Goal: Information Seeking & Learning: Learn about a topic

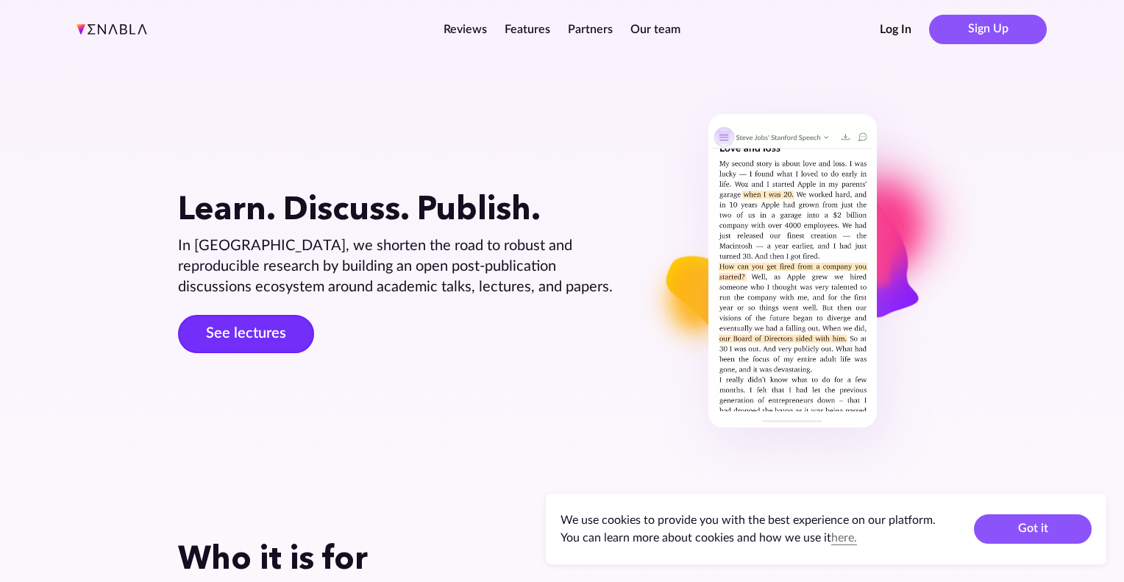
click at [233, 332] on link "See lectures" at bounding box center [246, 334] width 136 height 38
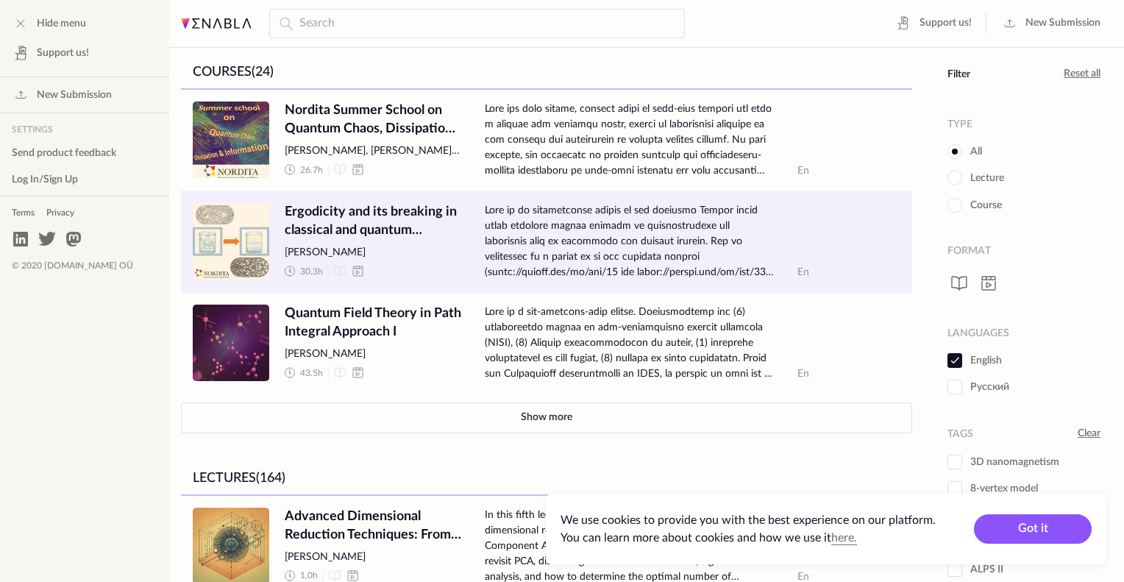
click at [314, 219] on span "Ergodicity and its breaking in classical and quantum systems" at bounding box center [373, 221] width 177 height 37
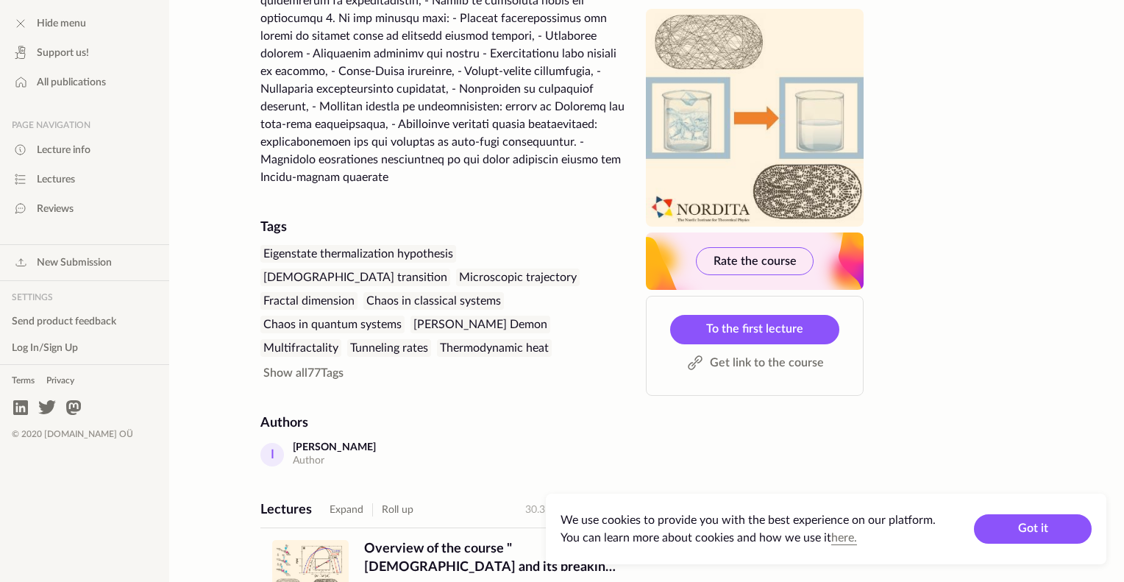
scroll to position [477, 0]
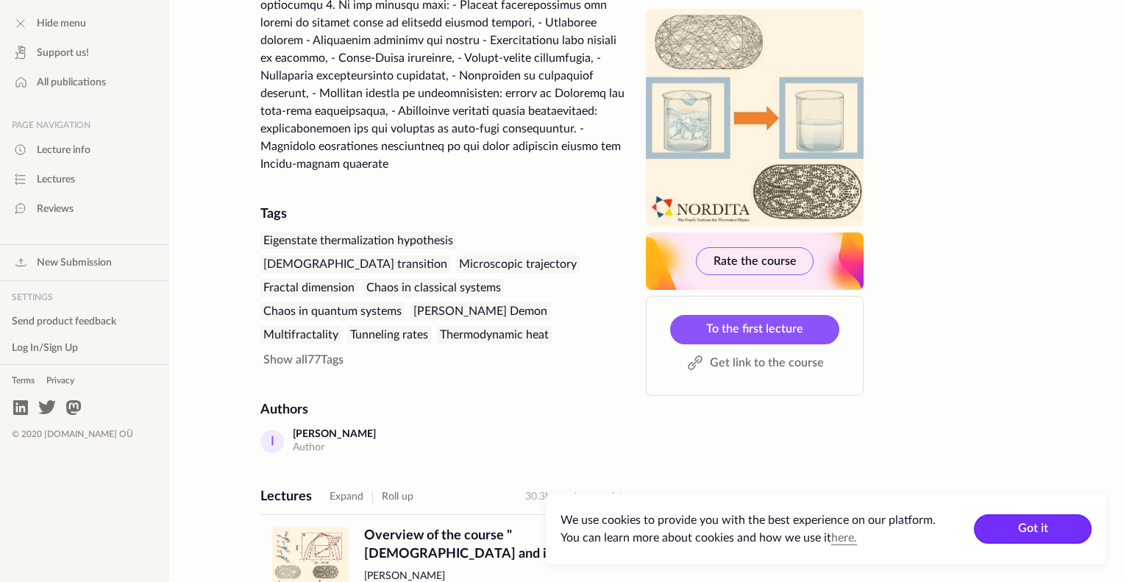
click at [1034, 522] on button "Got it" at bounding box center [1033, 528] width 118 height 29
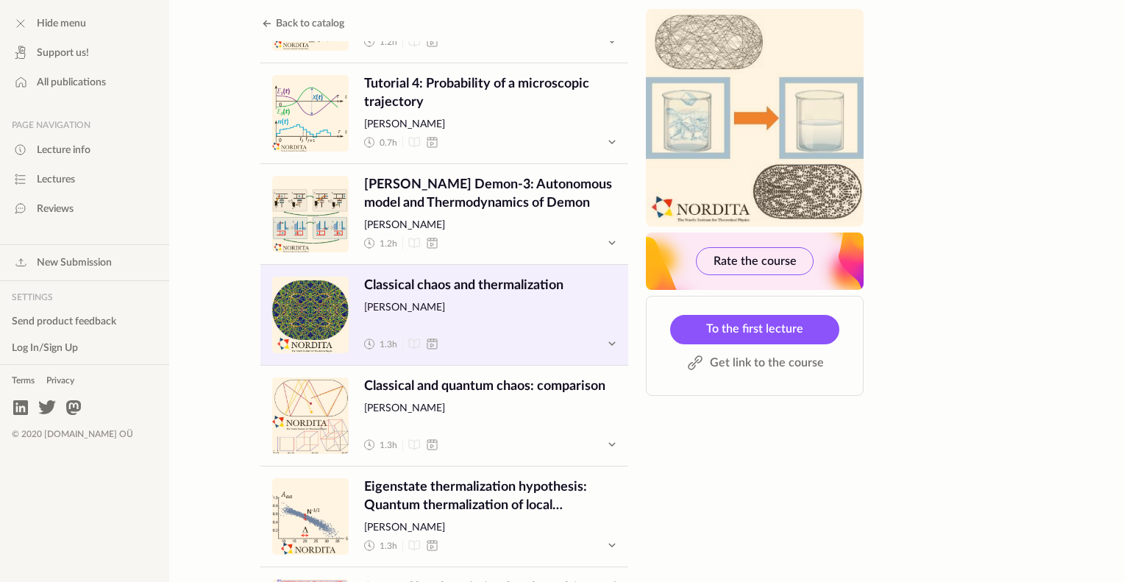
scroll to position [2085, 0]
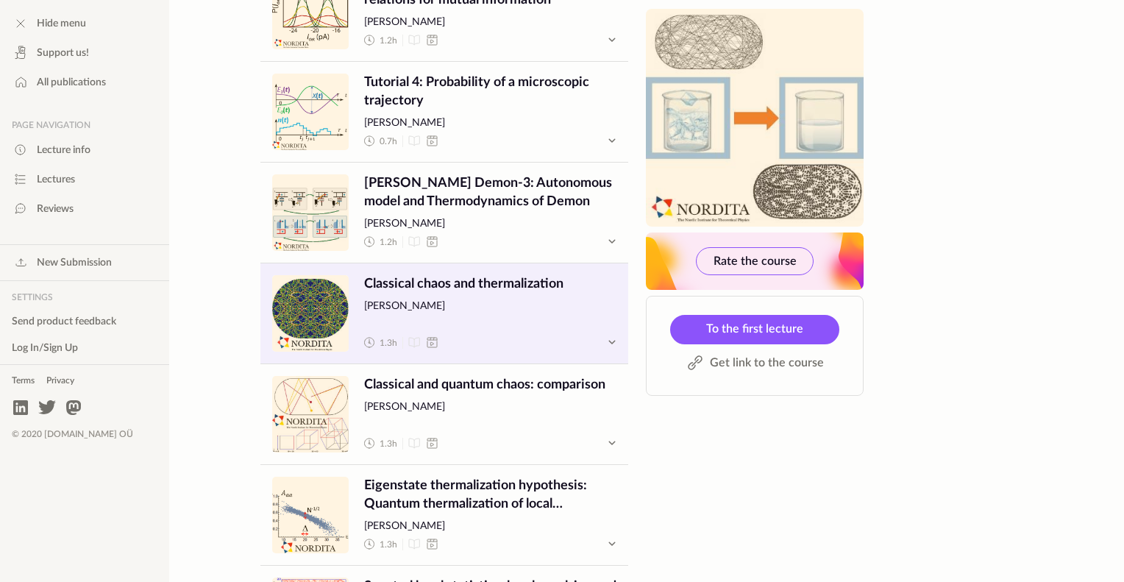
click at [445, 276] on span "Classical chaos and thermalization" at bounding box center [490, 284] width 252 height 18
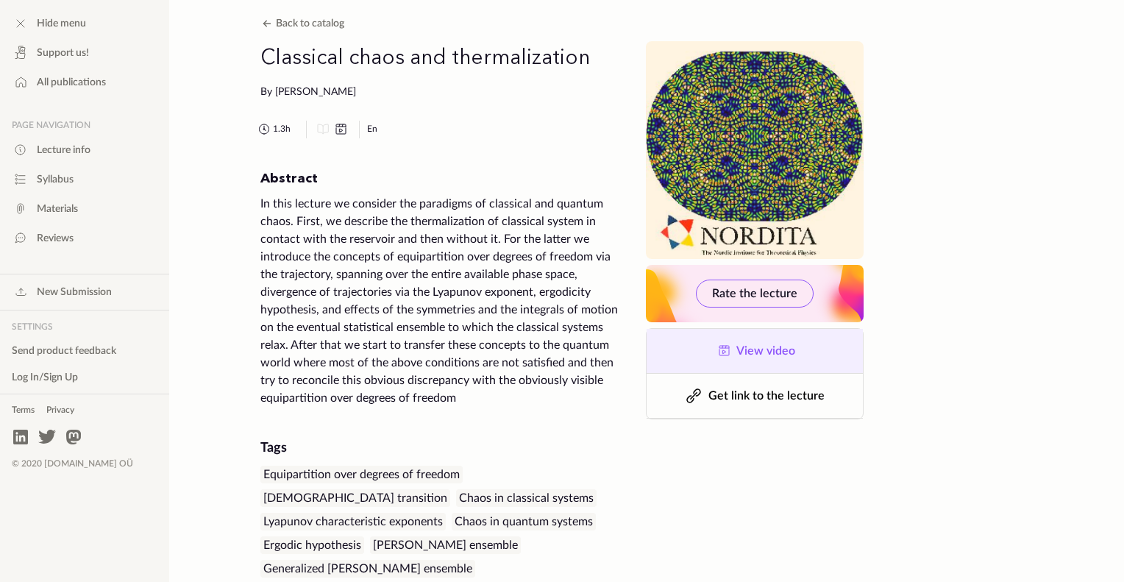
click at [755, 355] on span "View video" at bounding box center [765, 351] width 59 height 12
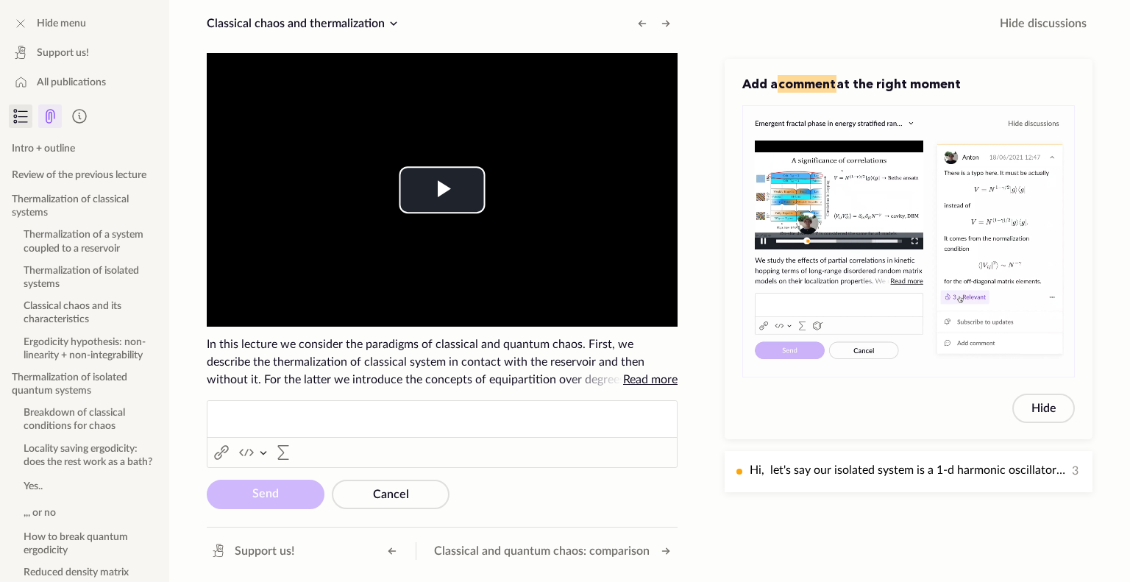
click at [49, 116] on icon at bounding box center [50, 116] width 8 height 13
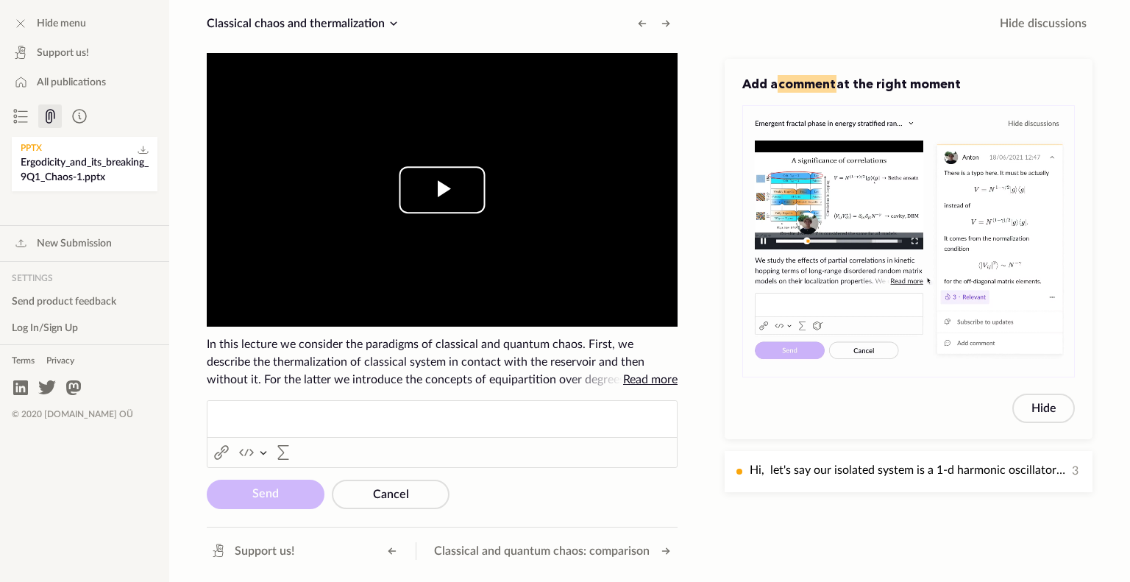
click at [442, 190] on span "Video Player" at bounding box center [442, 190] width 0 height 0
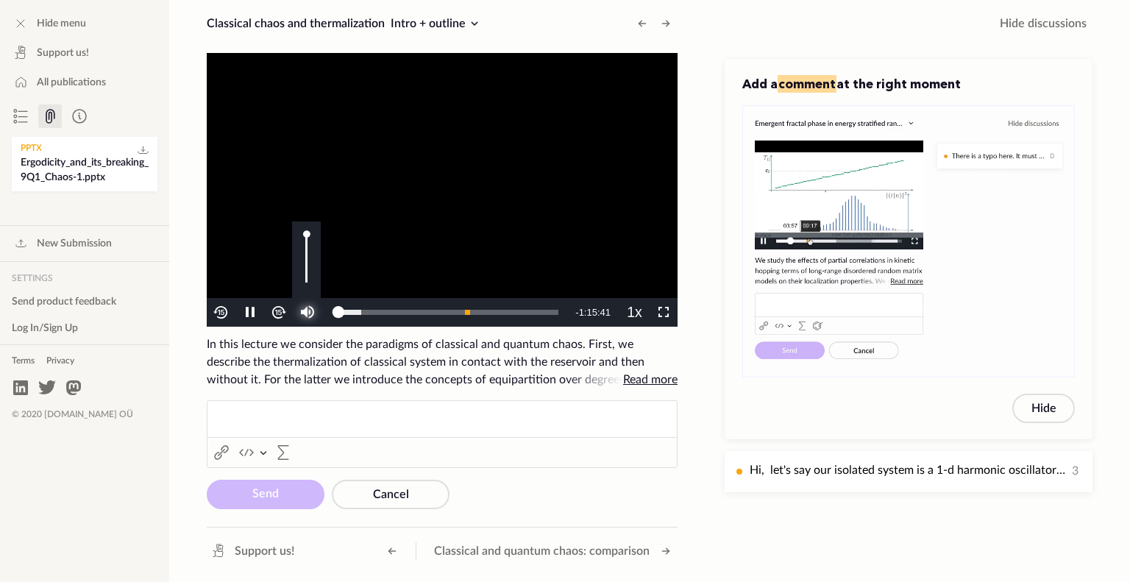
click at [308, 313] on span "Video Player" at bounding box center [308, 313] width 0 height 0
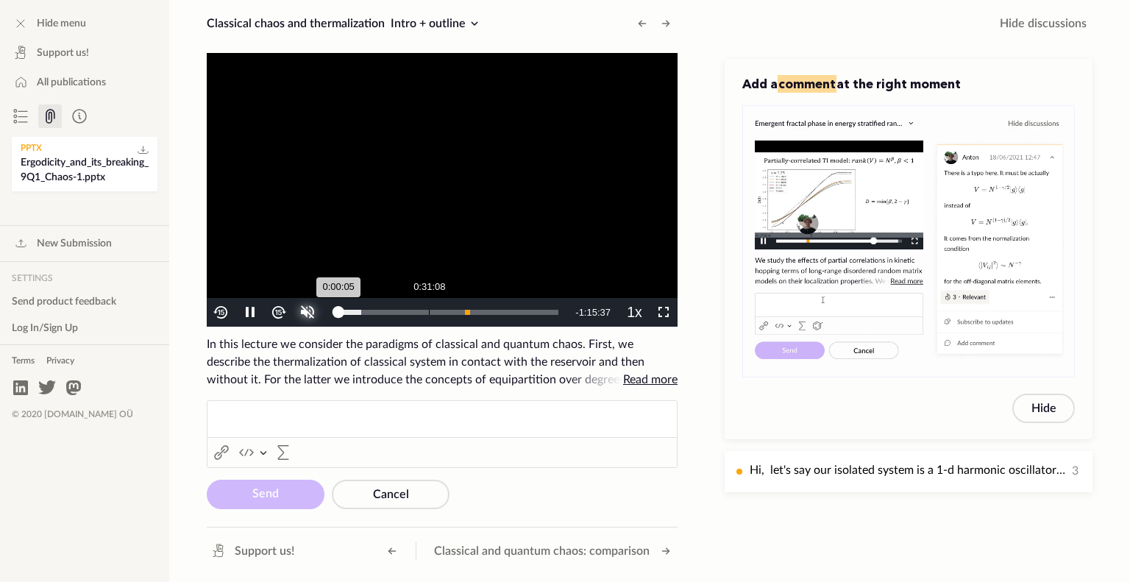
click at [430, 318] on div "Loaded : 10.47% 0:31:08 0:00:05" at bounding box center [448, 312] width 235 height 29
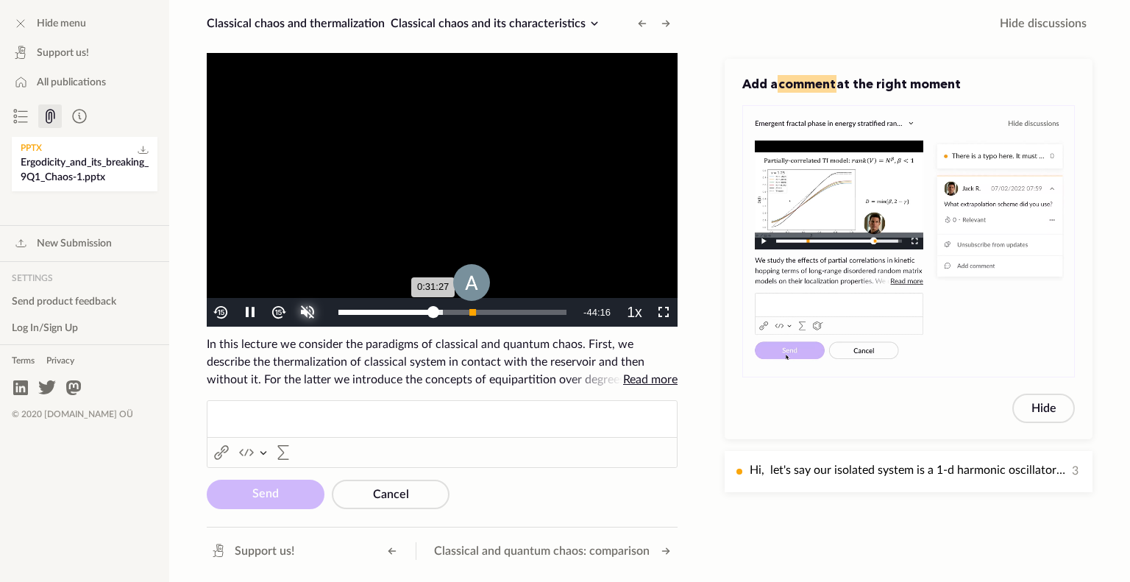
click at [471, 311] on div "Progress Bar" at bounding box center [472, 312] width 6 height 6
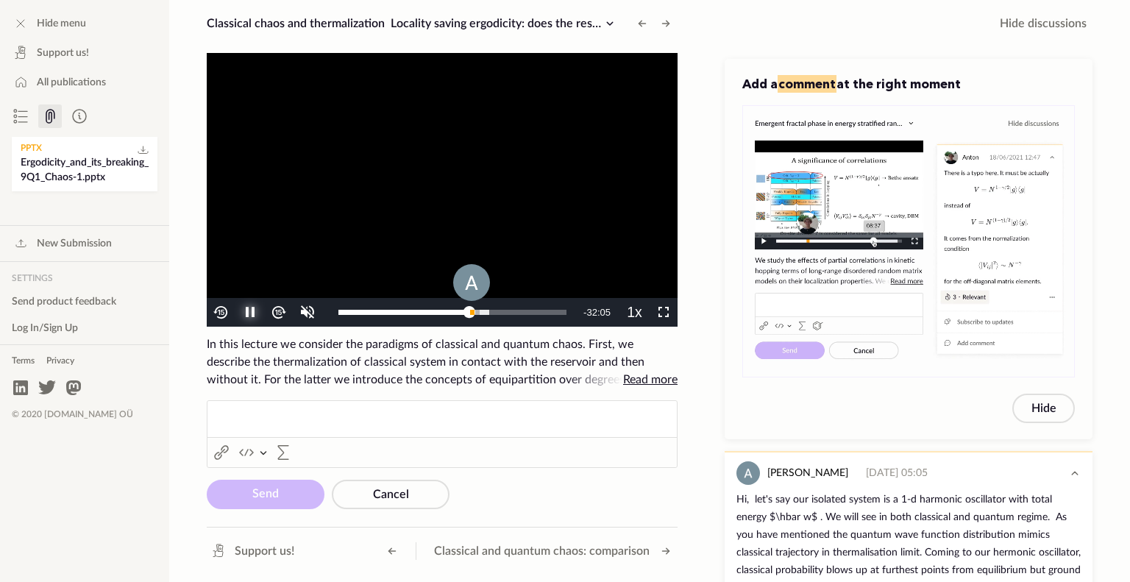
click at [250, 313] on span "Video Player" at bounding box center [250, 313] width 0 height 0
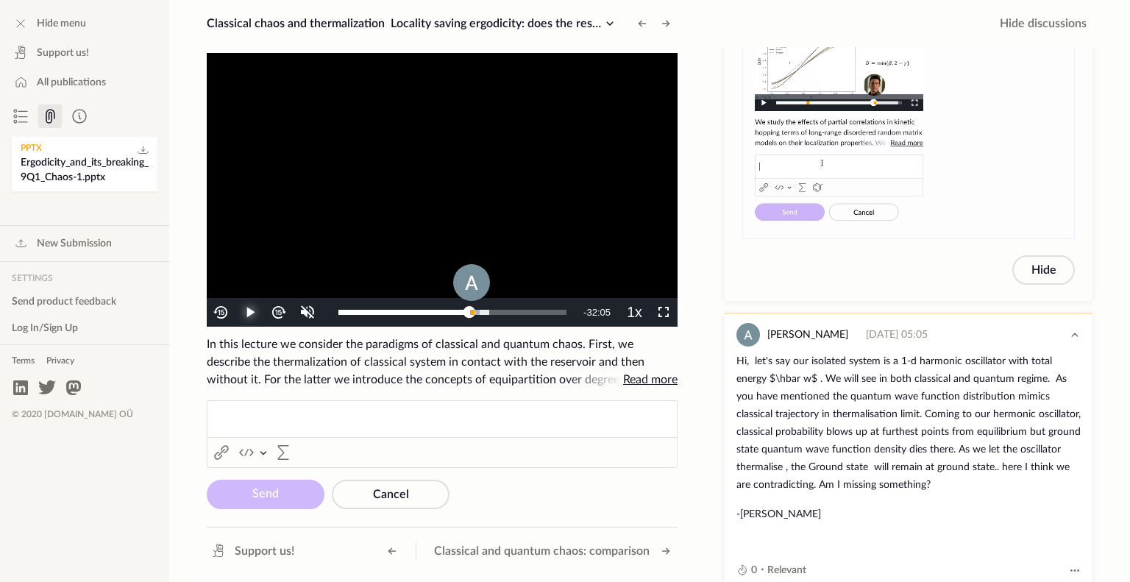
scroll to position [227, 0]
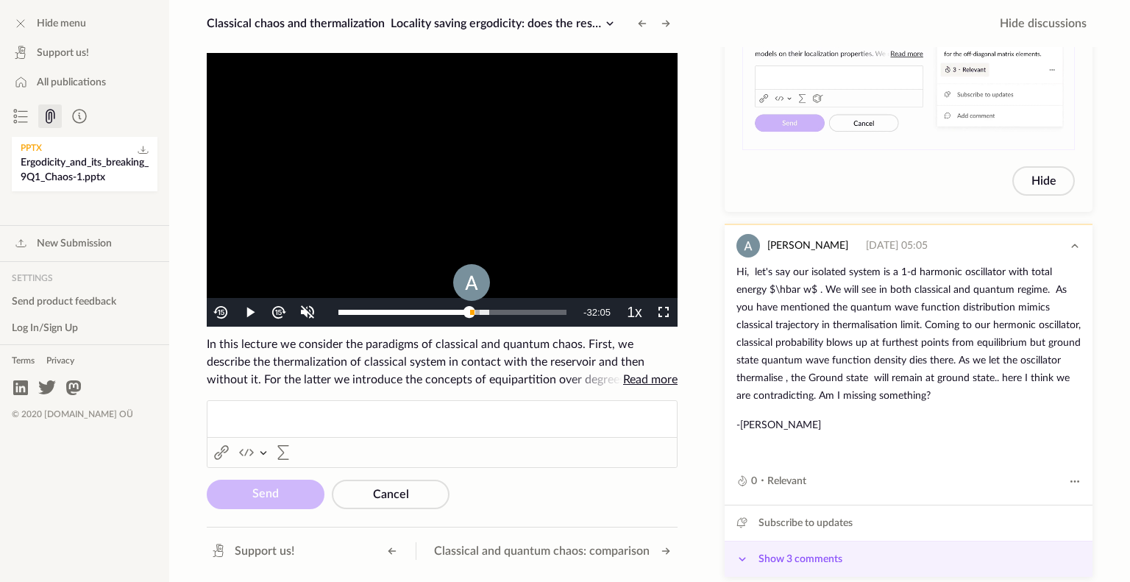
click at [739, 550] on icon at bounding box center [742, 559] width 18 height 18
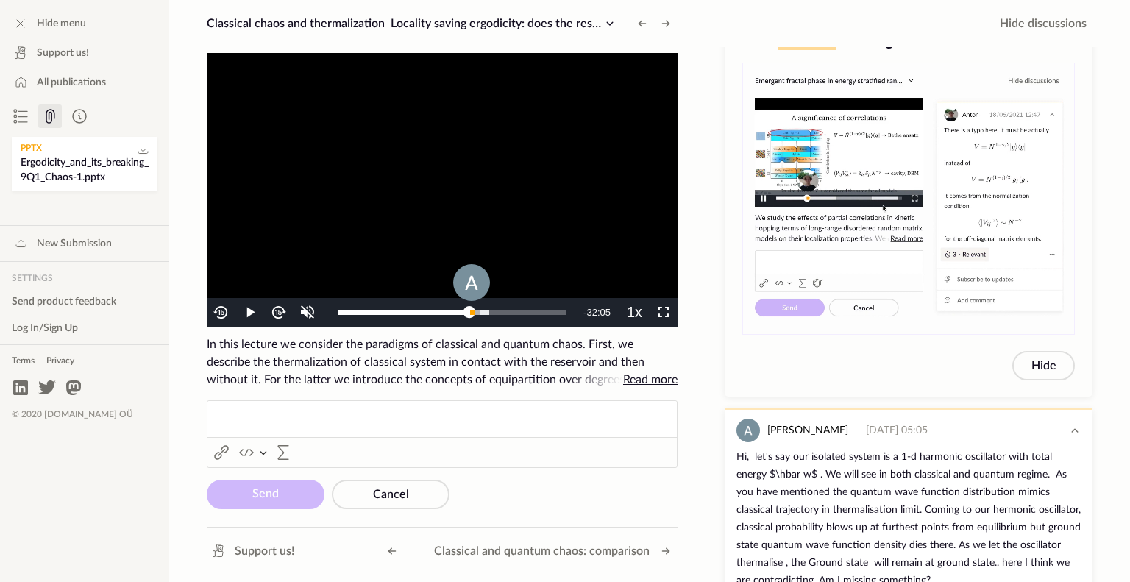
scroll to position [0, 0]
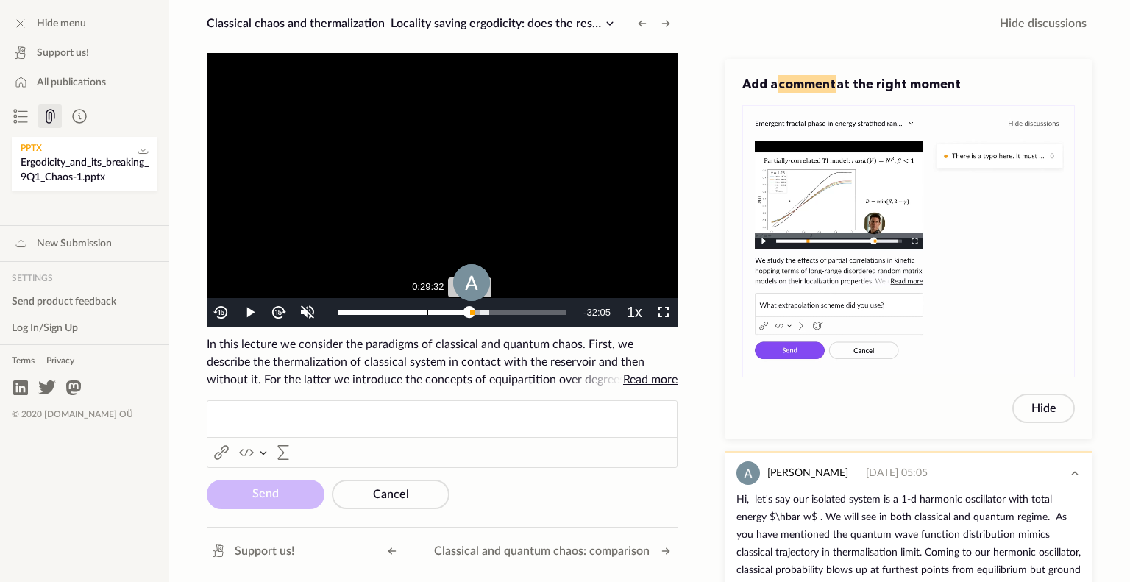
click at [427, 310] on div "0:29:32" at bounding box center [427, 312] width 1 height 5
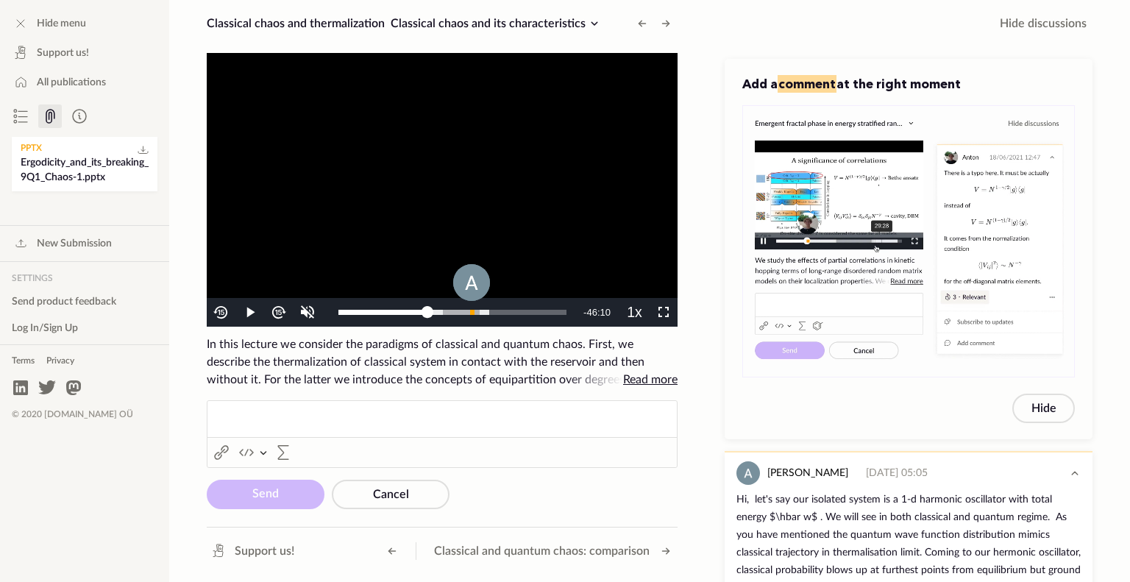
click at [330, 411] on ckeditor "Rich Text Editor Link (Ctrl+K) Link Insert code block Insert code block Insert …" at bounding box center [442, 434] width 471 height 68
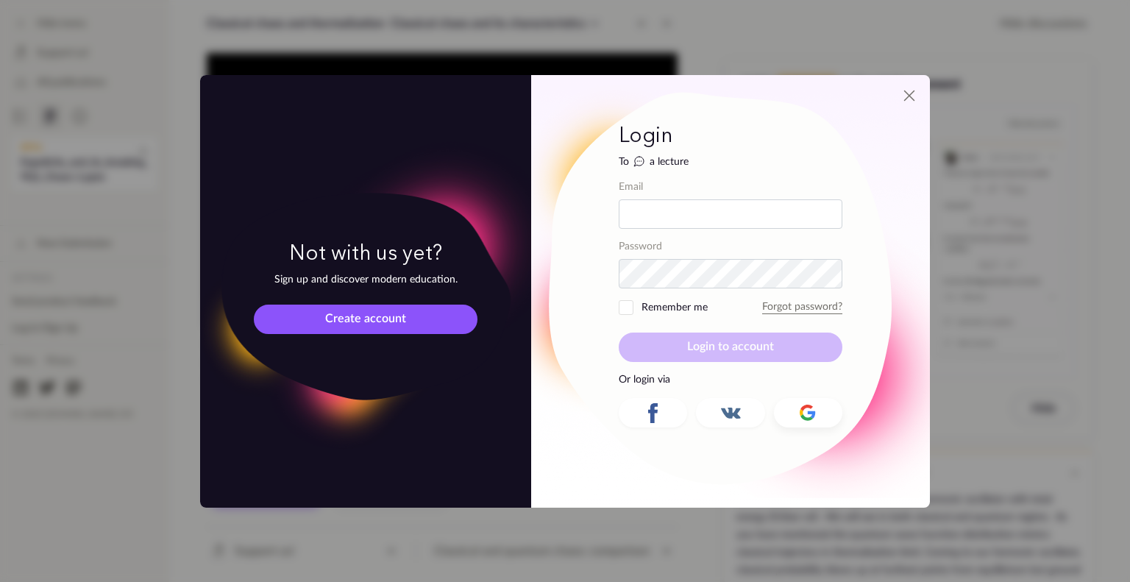
click at [814, 413] on icon at bounding box center [811, 414] width 7 height 7
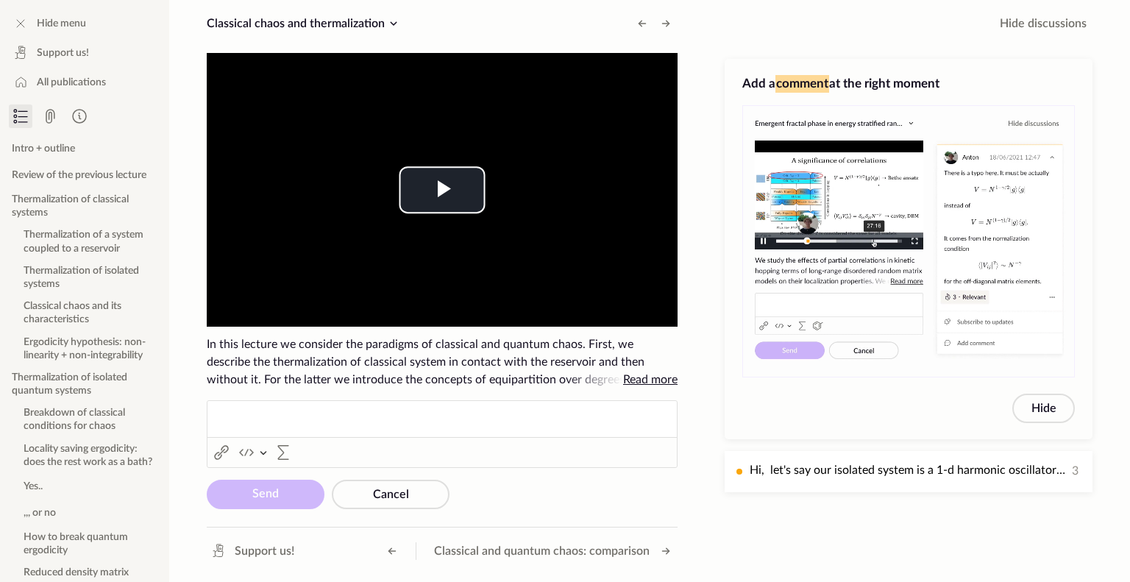
click at [333, 424] on p "Rich Text Editor, main" at bounding box center [442, 418] width 455 height 15
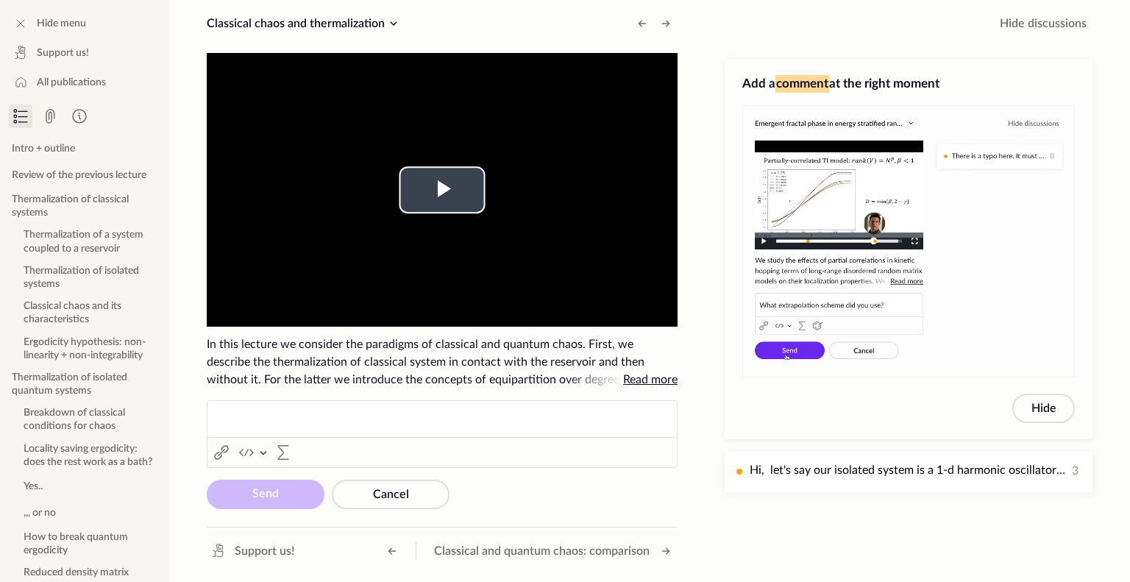
click at [400, 315] on video "To view this video please enable JavaScript, and consider upgrading to a web br…" at bounding box center [442, 190] width 471 height 274
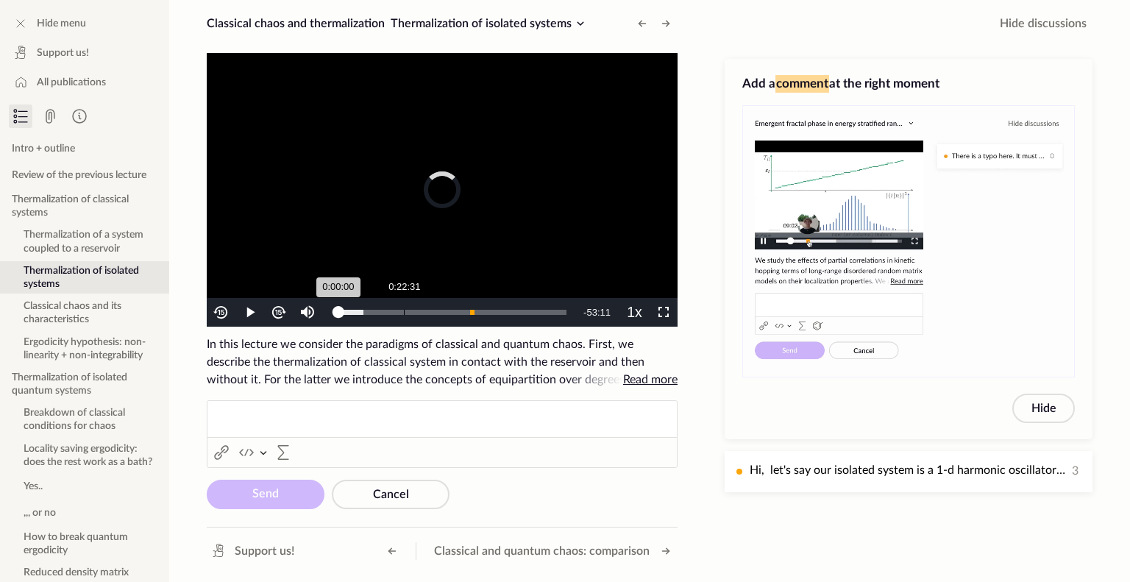
click at [404, 310] on div "0:22:31" at bounding box center [404, 312] width 1 height 5
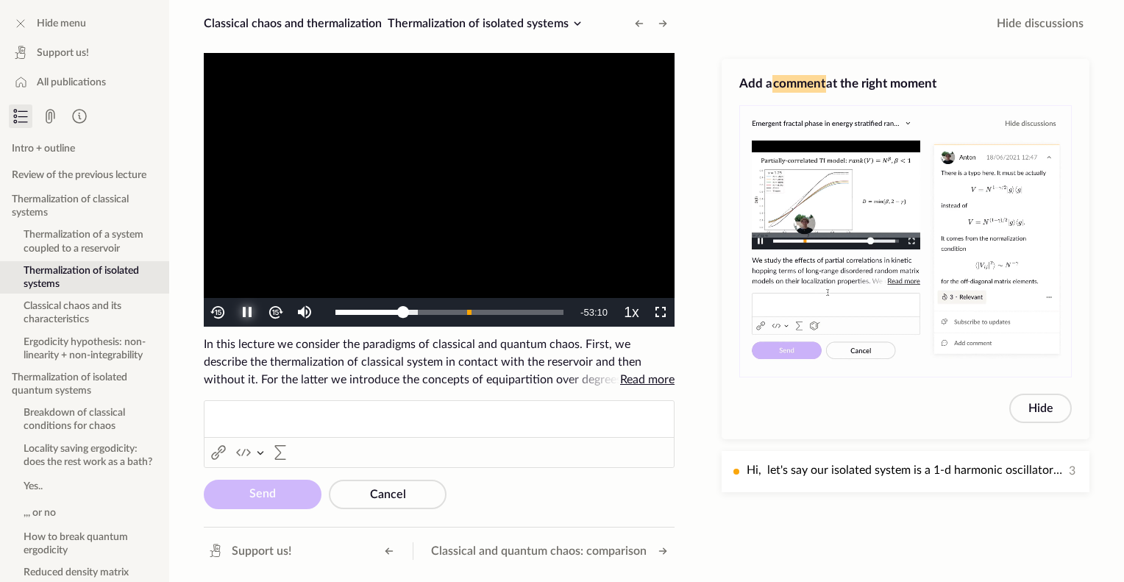
click at [247, 313] on span "Video Player" at bounding box center [247, 313] width 0 height 0
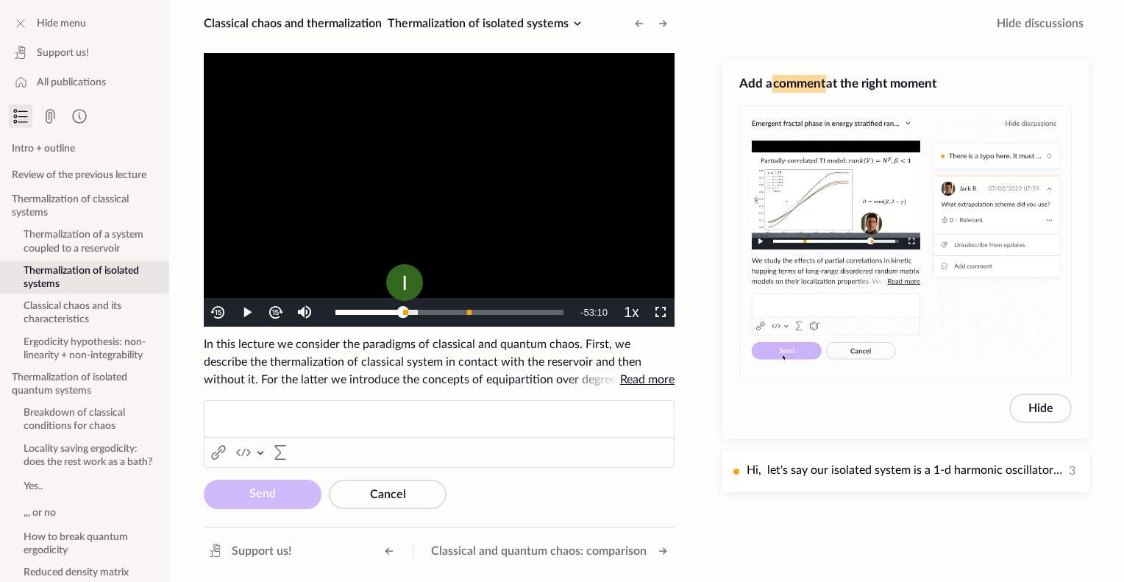
click at [362, 416] on p "Rich Text Editor, main" at bounding box center [439, 418] width 455 height 15
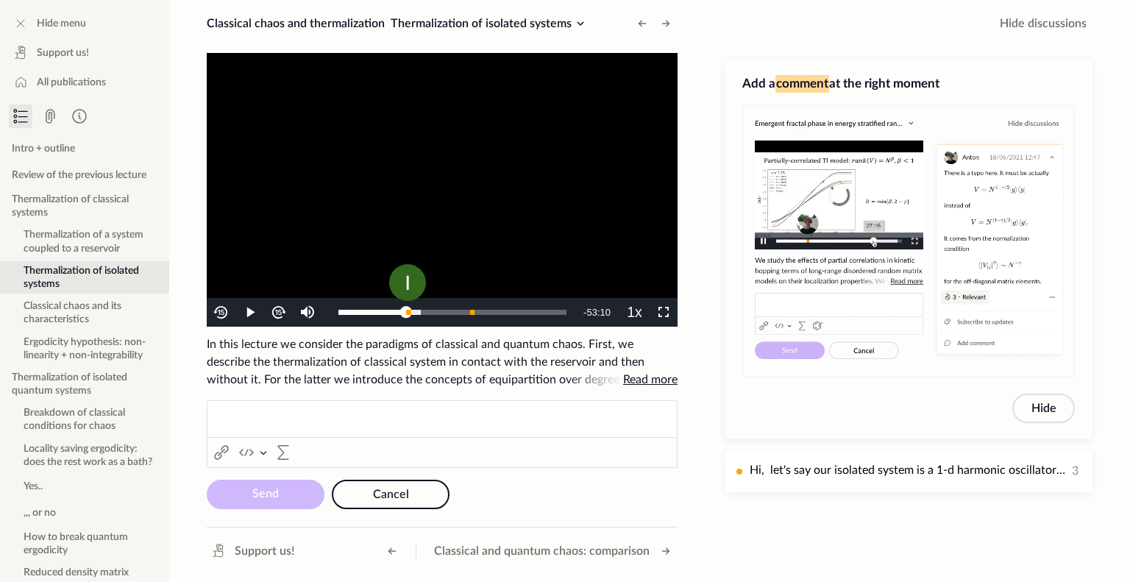
click at [377, 493] on span "Cancel" at bounding box center [391, 495] width 36 height 12
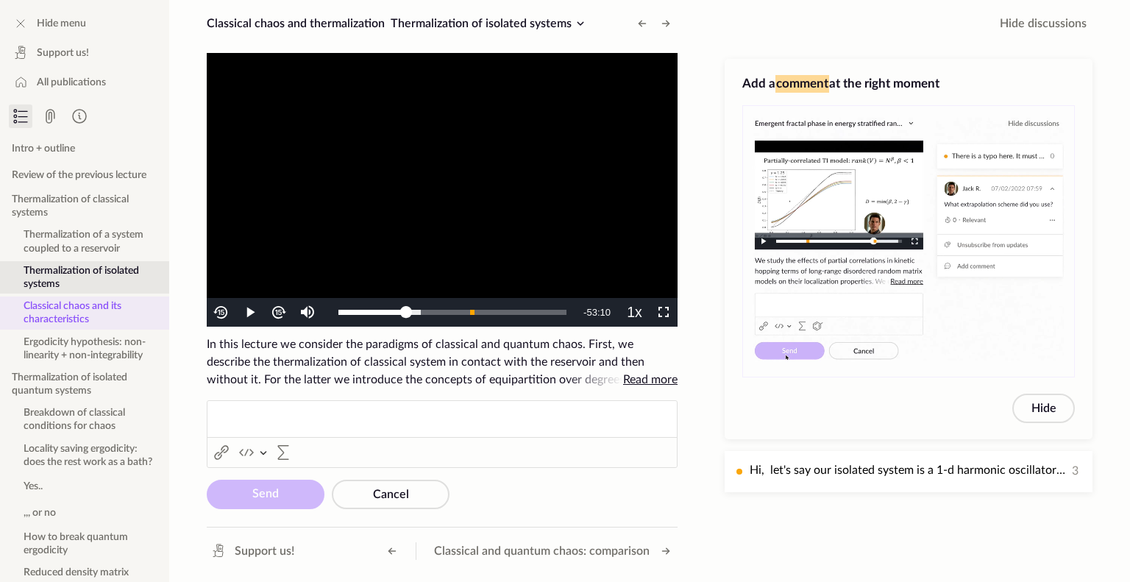
click at [81, 311] on button "Classical chaos and its characteristics" at bounding box center [84, 312] width 169 height 32
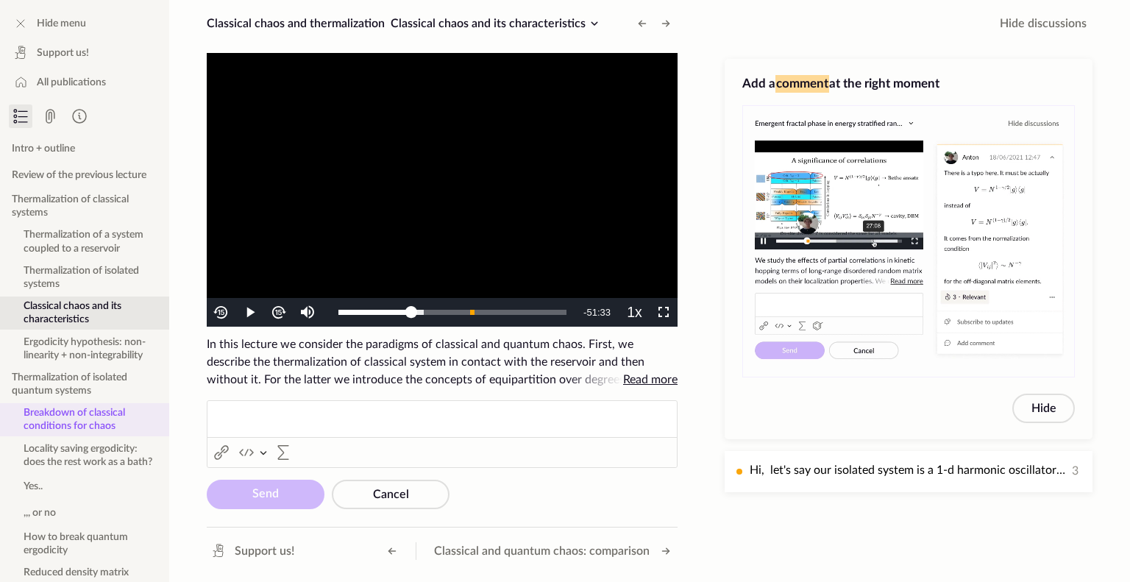
click at [64, 416] on button "Breakdown of classical conditions for chaos" at bounding box center [84, 419] width 169 height 32
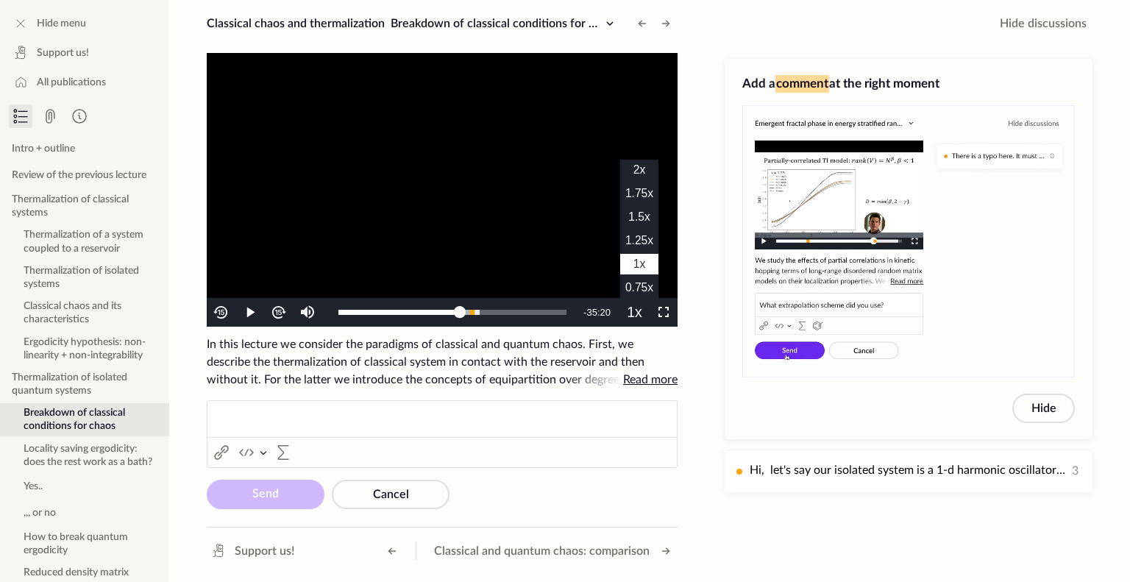
click at [639, 312] on button "Playback Rate" at bounding box center [634, 312] width 29 height 29
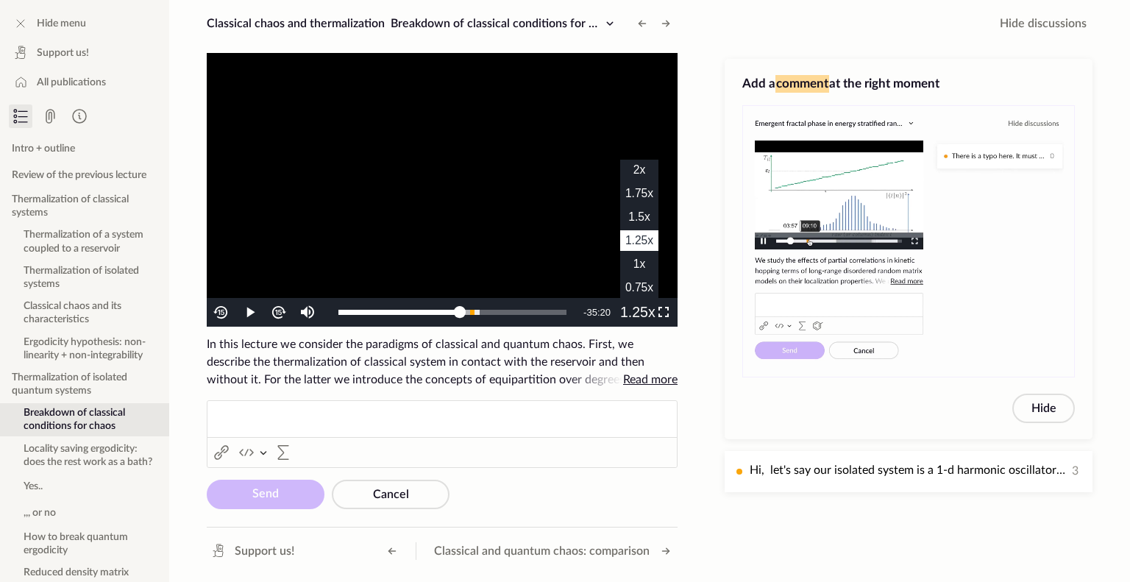
click at [630, 308] on button "Playback Rate" at bounding box center [634, 312] width 29 height 29
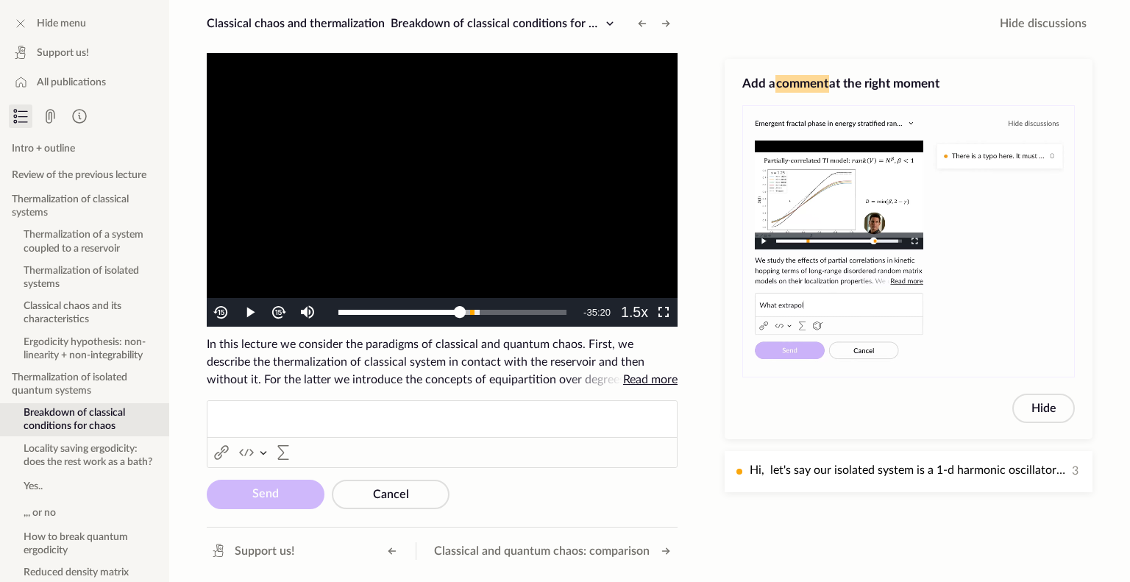
click at [513, 392] on app-lecture-video "To view this video please enable JavaScript, and consider upgrading to a web br…" at bounding box center [442, 281] width 471 height 456
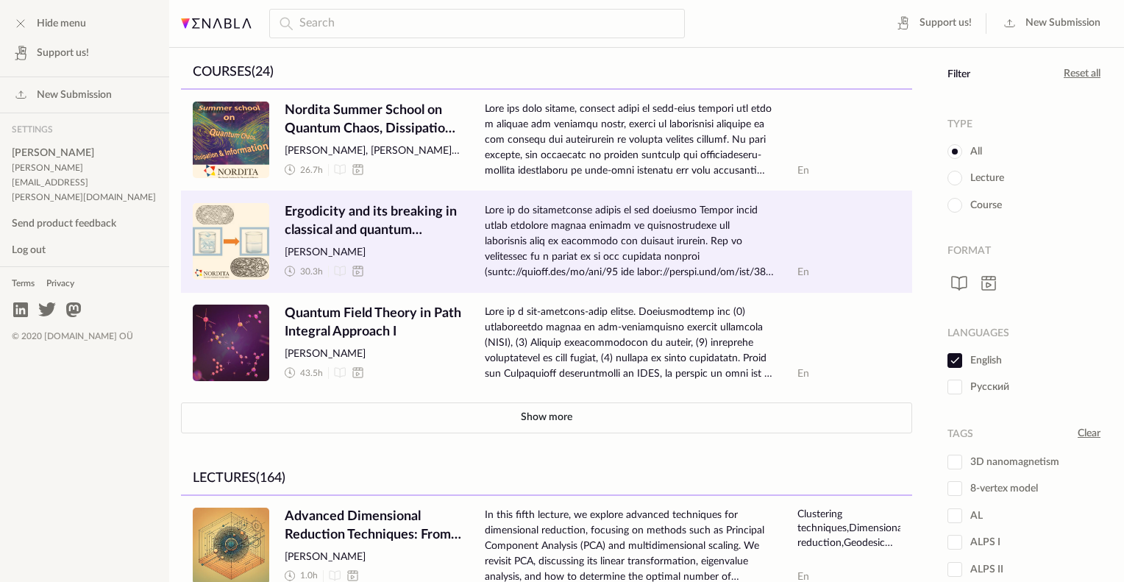
click at [341, 232] on span "Ergodicity and its breaking in classical and quantum systems" at bounding box center [373, 221] width 177 height 37
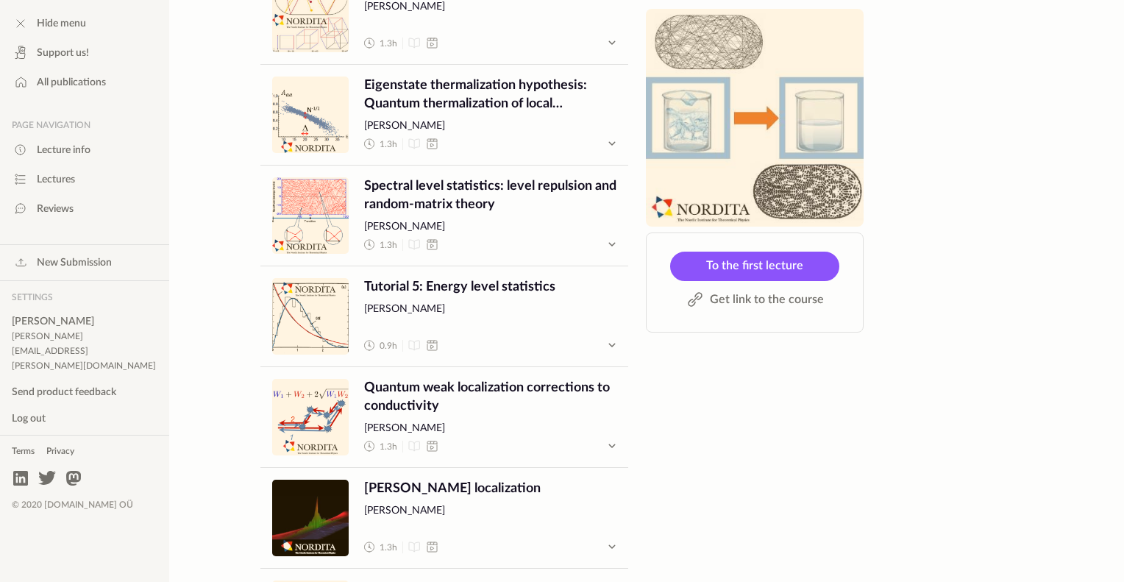
scroll to position [2486, 0]
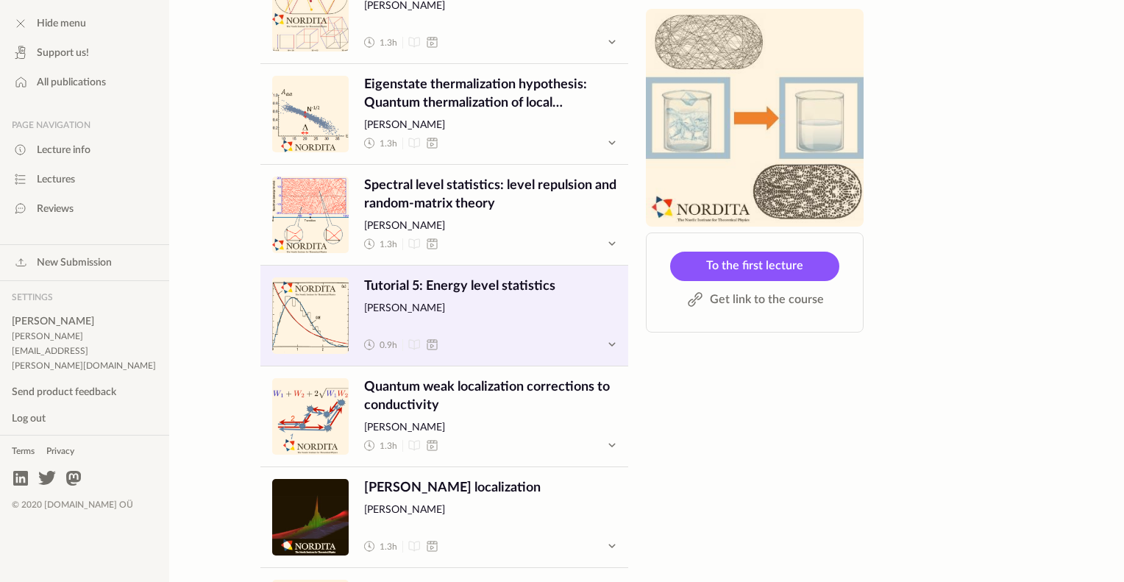
click at [452, 282] on span "Tutorial 5: Energy level statistics" at bounding box center [490, 286] width 252 height 18
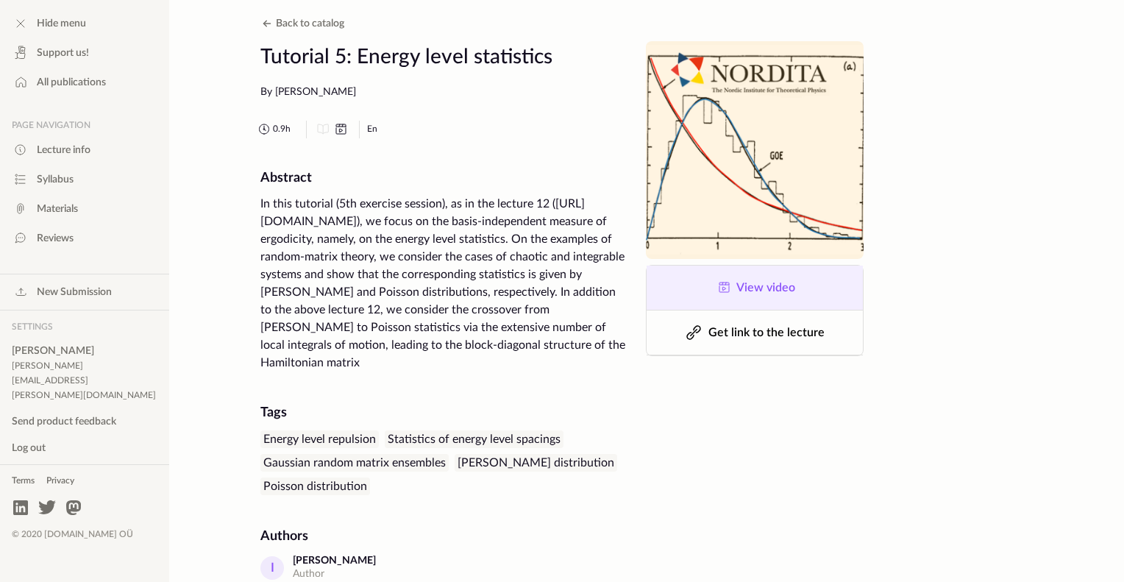
click at [724, 296] on icon at bounding box center [724, 288] width 18 height 18
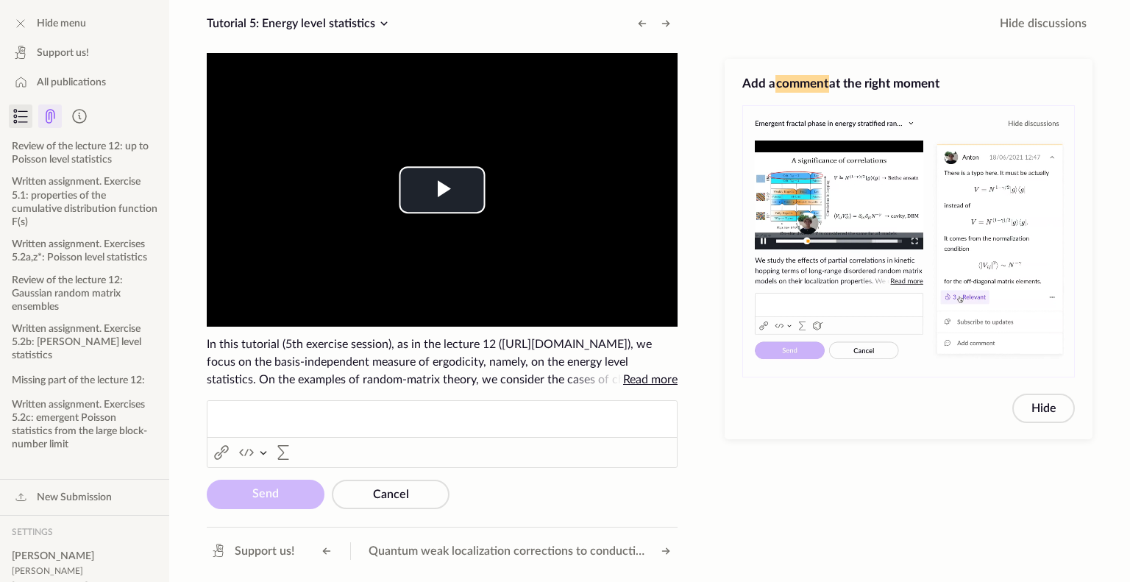
click at [41, 114] on icon at bounding box center [50, 116] width 18 height 18
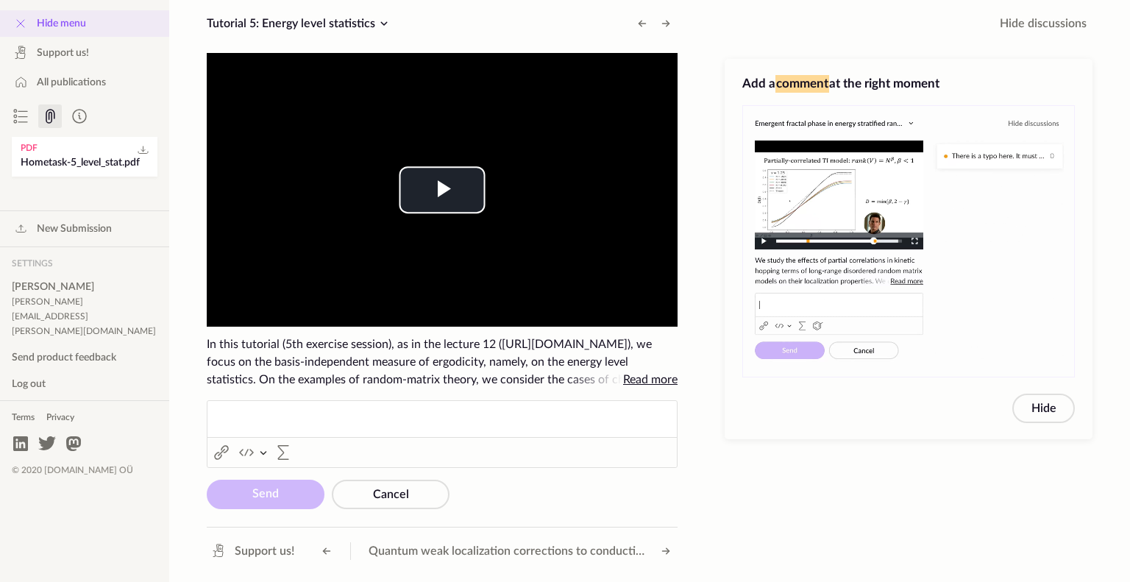
click at [13, 23] on icon at bounding box center [21, 24] width 18 height 18
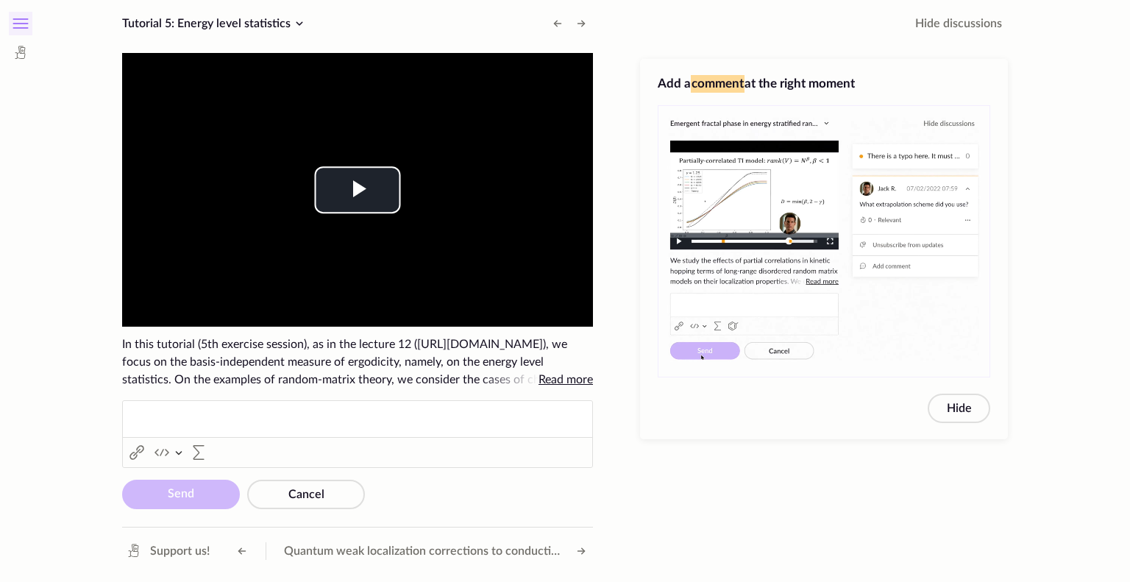
click at [13, 19] on icon at bounding box center [20, 19] width 15 height 0
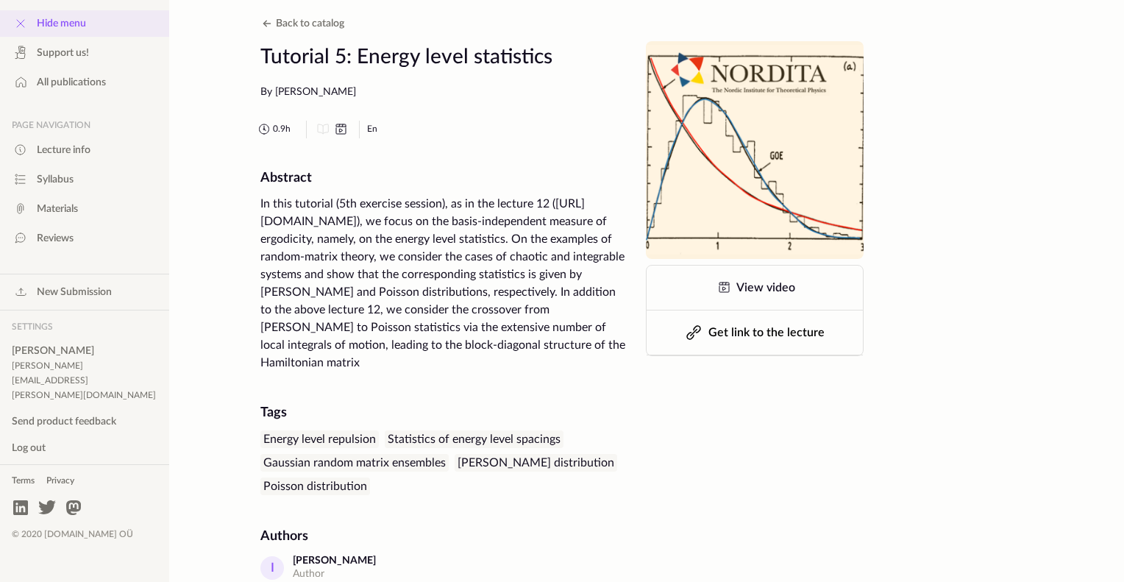
click at [38, 18] on span "Hide menu" at bounding box center [61, 23] width 49 height 15
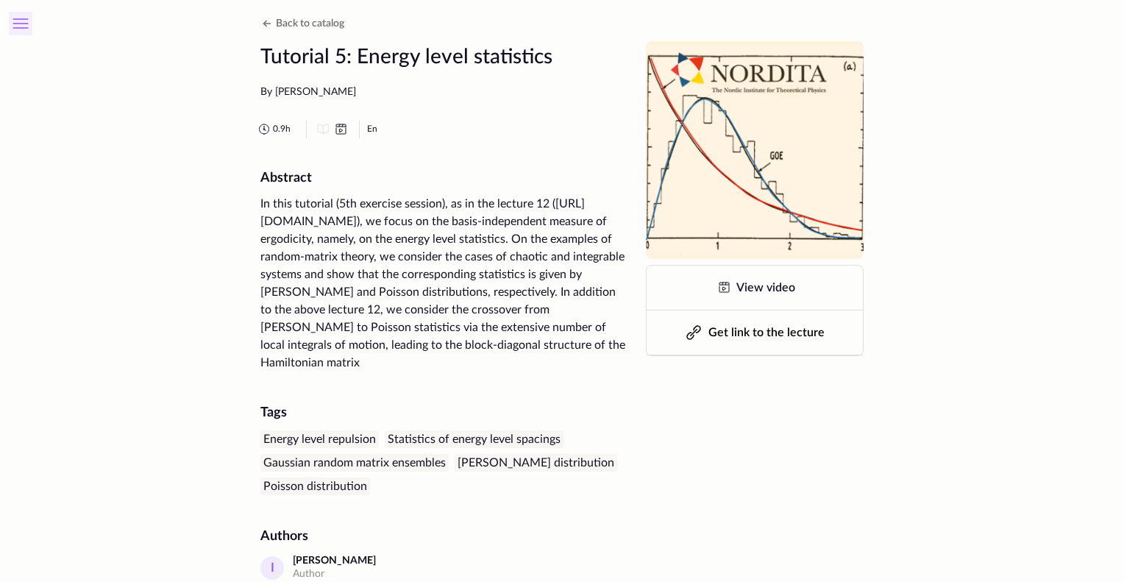
click at [21, 28] on icon at bounding box center [20, 28] width 15 height 0
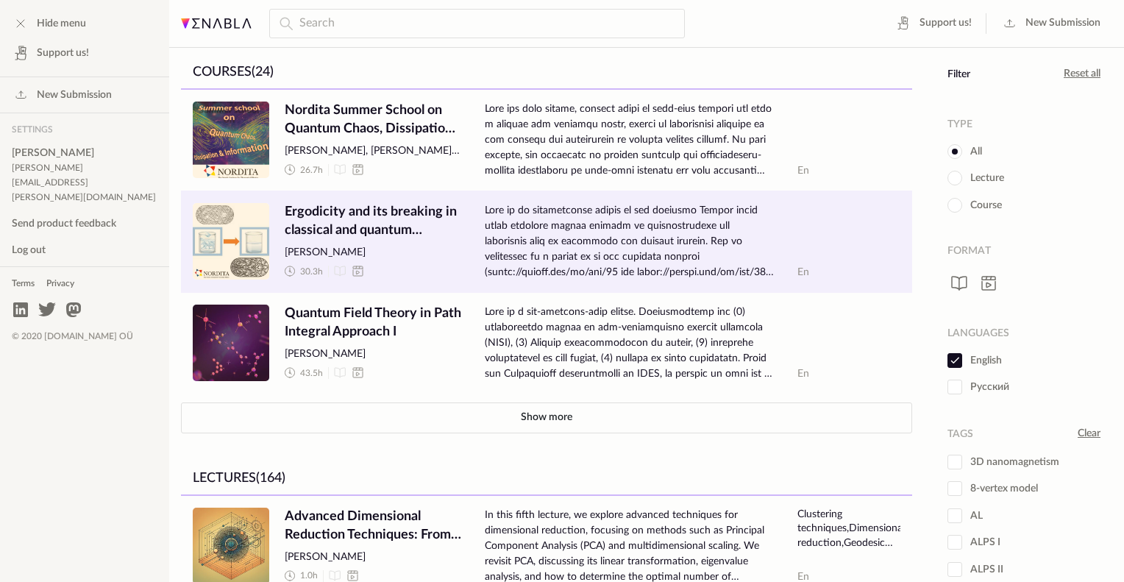
click at [335, 214] on span "Ergodicity and its breaking in classical and quantum systems" at bounding box center [373, 221] width 177 height 37
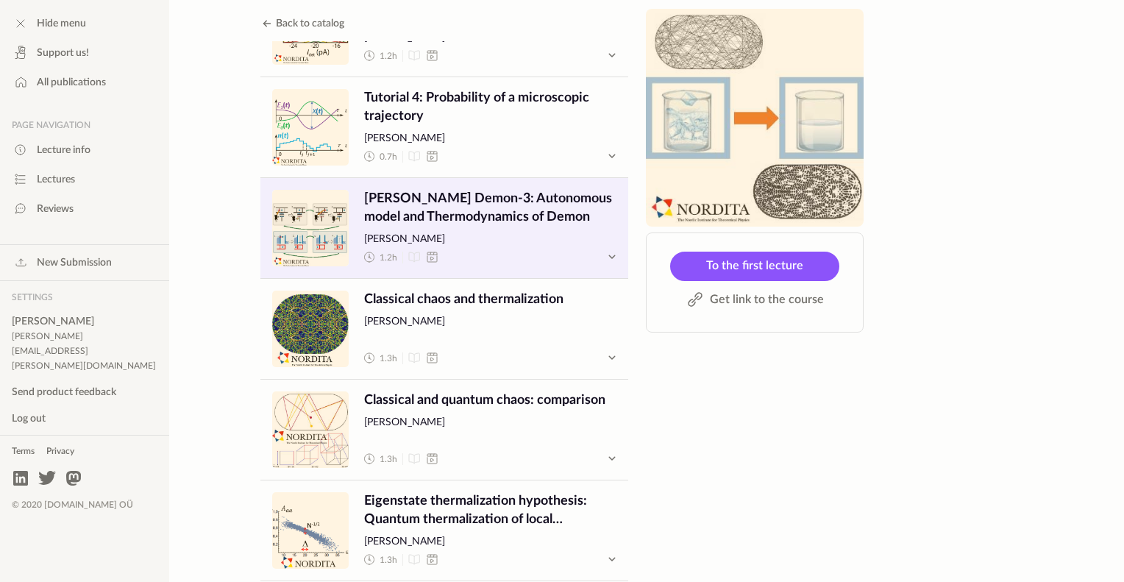
scroll to position [2063, 0]
